Goal: Navigation & Orientation: Understand site structure

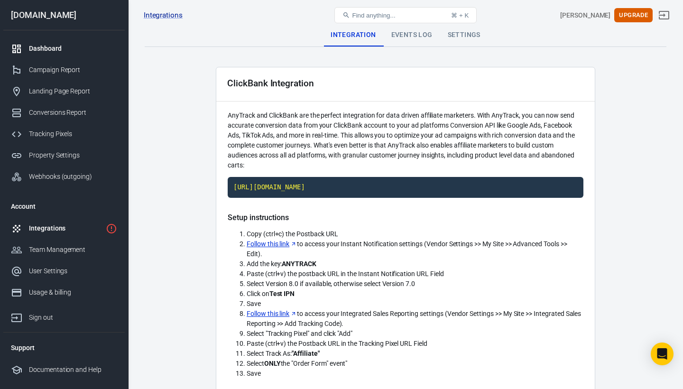
click at [57, 47] on div "Dashboard" at bounding box center [73, 49] width 88 height 10
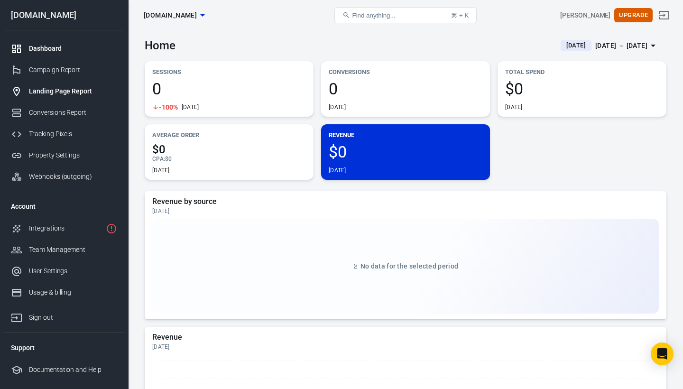
click at [83, 92] on div "Landing Page Report" at bounding box center [73, 91] width 88 height 10
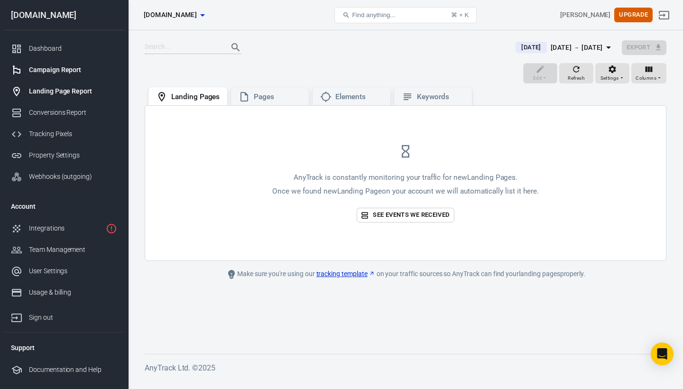
click at [72, 70] on div "Campaign Report" at bounding box center [73, 70] width 88 height 10
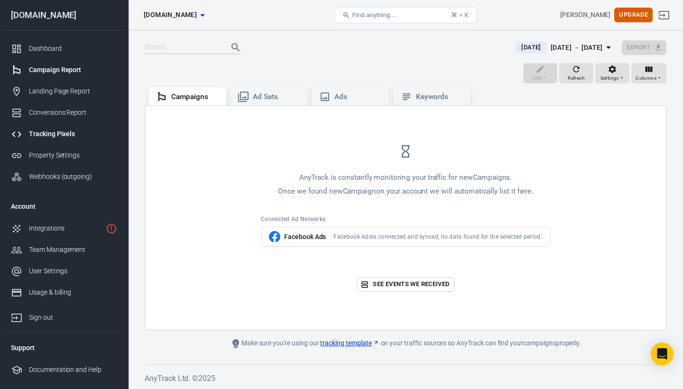
click at [67, 134] on div "Tracking Pixels" at bounding box center [73, 134] width 88 height 10
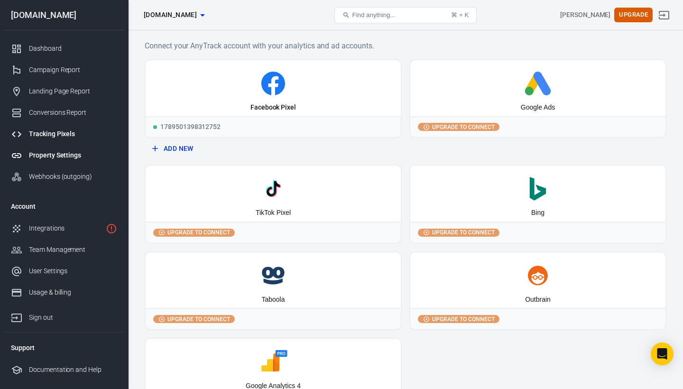
click at [65, 152] on div "Property Settings" at bounding box center [73, 155] width 88 height 10
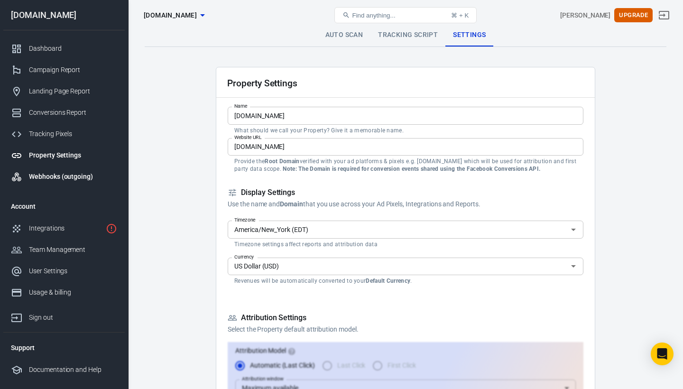
click at [64, 178] on div "Webhooks (outgoing)" at bounding box center [73, 177] width 88 height 10
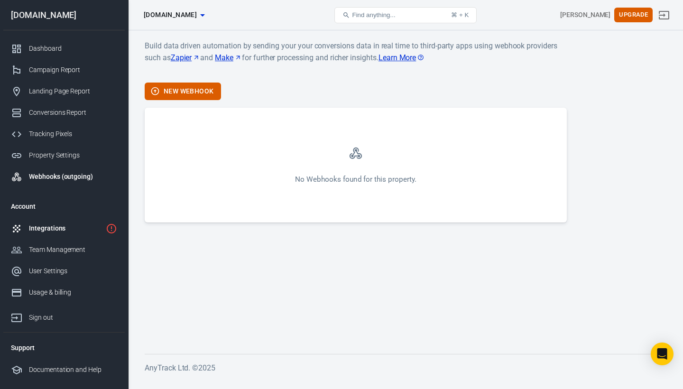
click at [54, 225] on div "Integrations" at bounding box center [65, 228] width 73 height 10
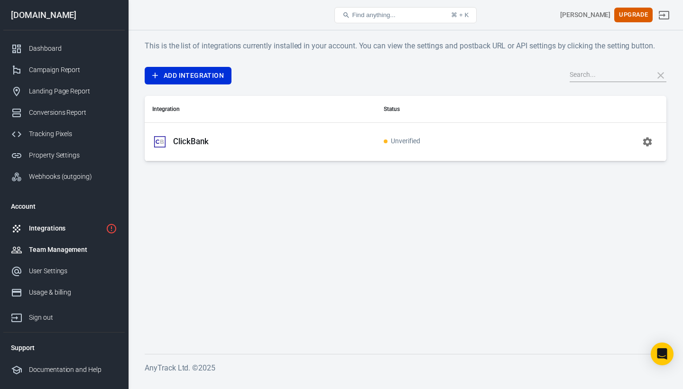
click at [55, 250] on div "Team Management" at bounding box center [73, 250] width 88 height 10
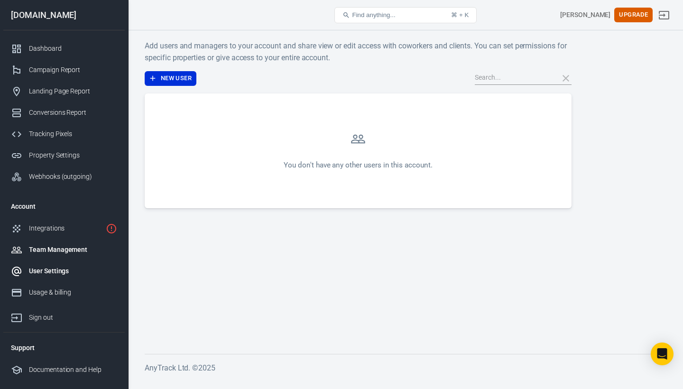
click at [55, 270] on div "User Settings" at bounding box center [73, 271] width 88 height 10
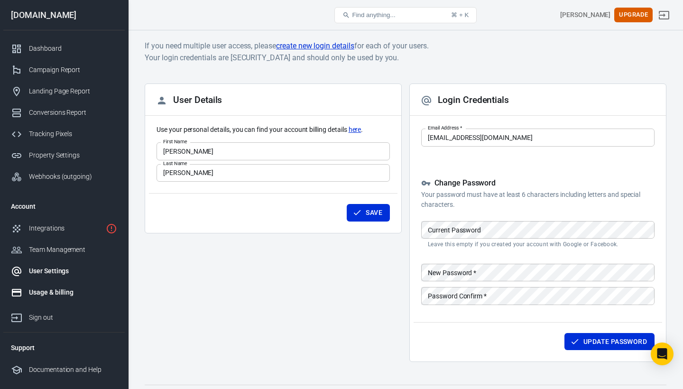
click at [53, 290] on div "Usage & billing" at bounding box center [73, 292] width 88 height 10
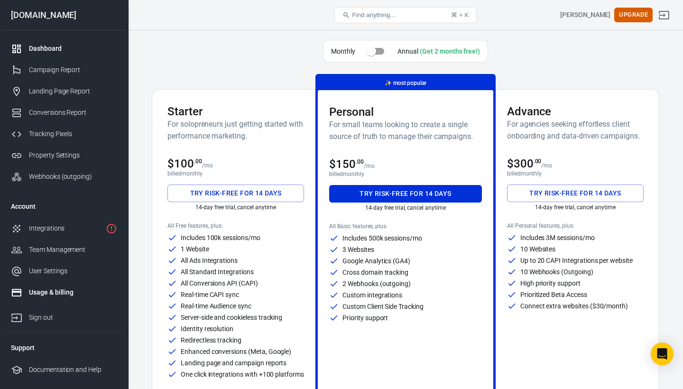
click at [50, 39] on link "Dashboard" at bounding box center [63, 48] width 121 height 21
